Goal: Task Accomplishment & Management: Manage account settings

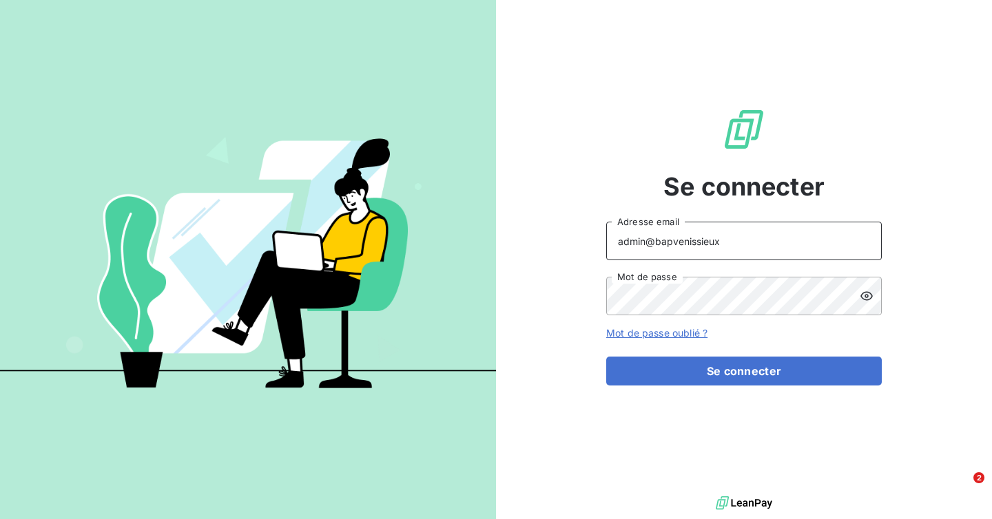
click at [733, 247] on input "admin@bapvenissieux" at bounding box center [744, 241] width 276 height 39
type input "admin@girardsudron"
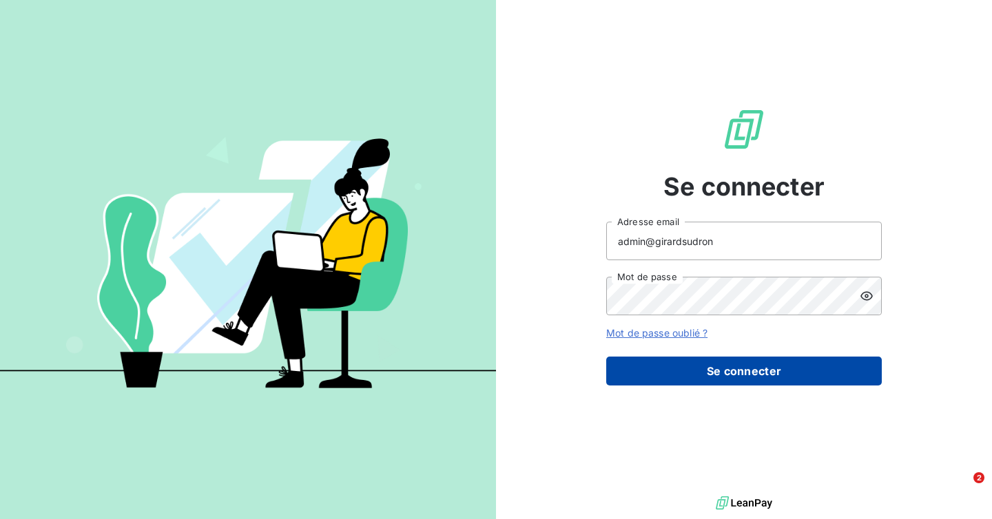
click at [729, 376] on button "Se connecter" at bounding box center [744, 371] width 276 height 29
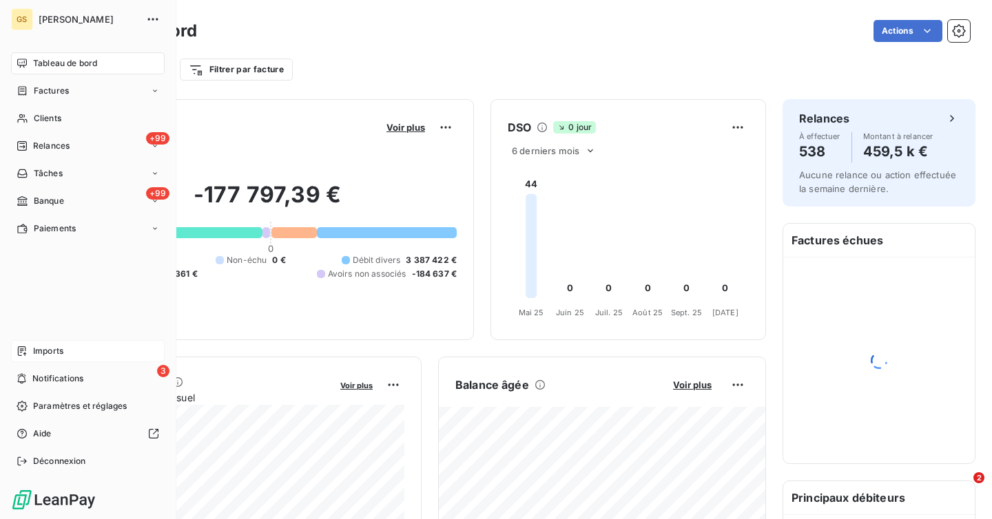
click at [45, 351] on span "Imports" at bounding box center [48, 351] width 30 height 12
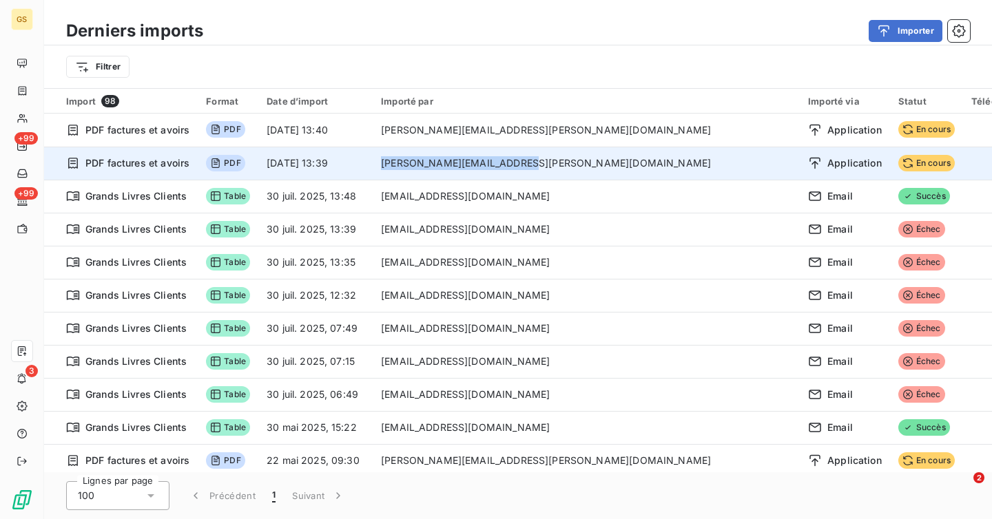
drag, startPoint x: 605, startPoint y: 163, endPoint x: 461, endPoint y: 167, distance: 144.0
click at [461, 167] on td "[PERSON_NAME][EMAIL_ADDRESS][PERSON_NAME][DOMAIN_NAME]" at bounding box center [586, 163] width 427 height 33
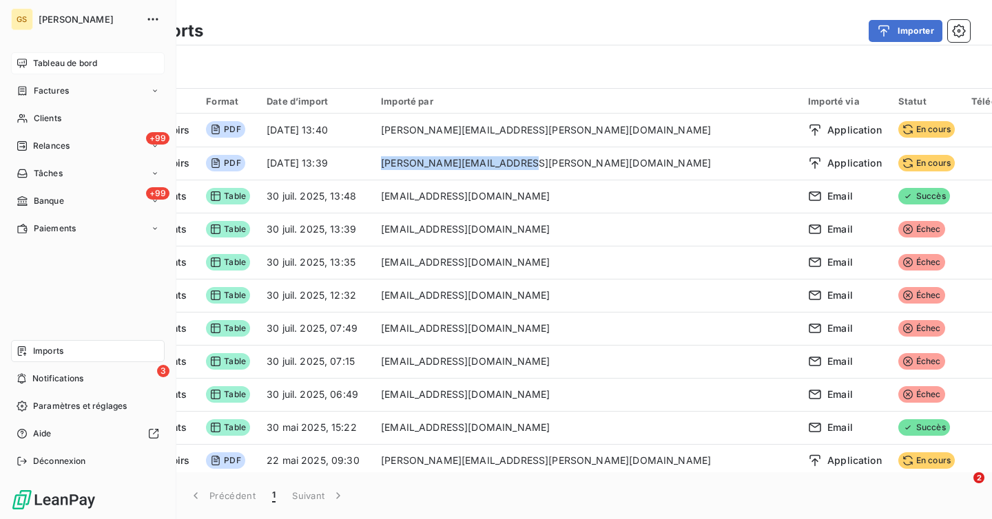
click at [54, 54] on div "Tableau de bord" at bounding box center [88, 63] width 154 height 22
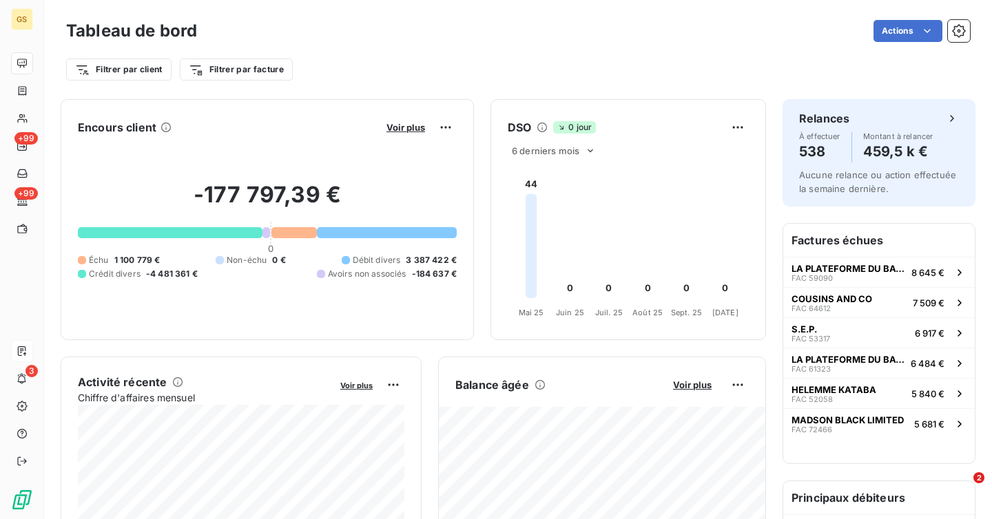
click at [384, 56] on div "Filtrer par client Filtrer par facture" at bounding box center [518, 63] width 904 height 37
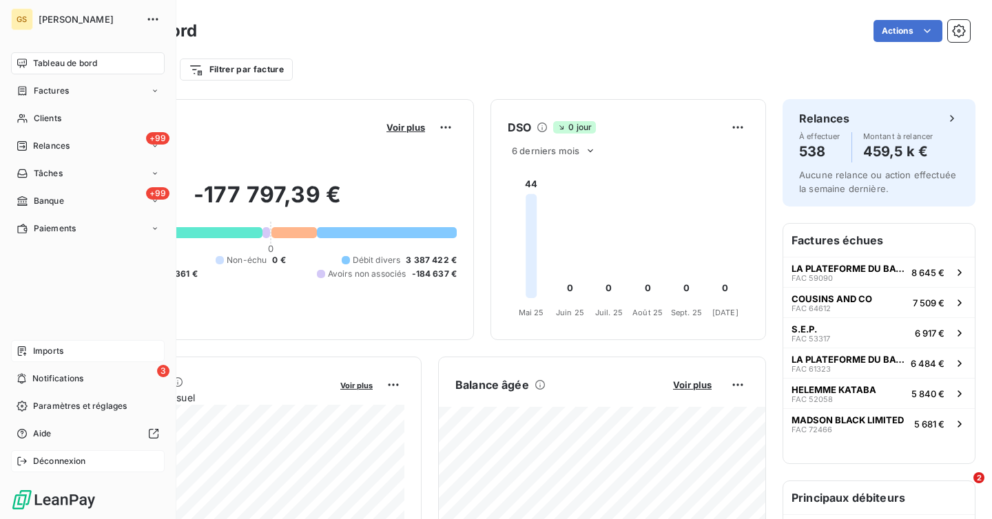
click at [50, 463] on span "Déconnexion" at bounding box center [59, 461] width 53 height 12
